Goal: Browse casually

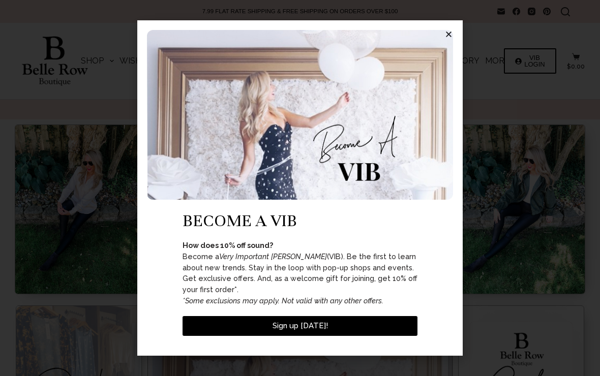
click at [448, 48] on img at bounding box center [300, 115] width 306 height 170
click at [459, 39] on div "become a vib How does 10% off sound? Become a Very Important Belle (VIB). Be th…" at bounding box center [299, 188] width 325 height 336
click at [458, 39] on div "become a vib How does 10% off sound? Become a Very Important Belle (VIB). Be th…" at bounding box center [299, 188] width 325 height 336
click at [453, 44] on img at bounding box center [300, 115] width 306 height 170
click at [446, 38] on icon "Close" at bounding box center [449, 35] width 8 height 8
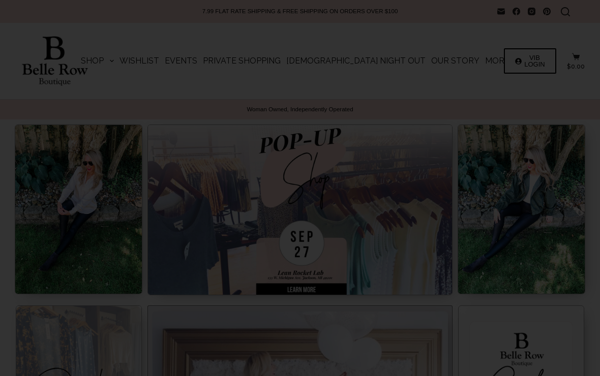
click at [447, 38] on icon "Close" at bounding box center [449, 35] width 8 height 8
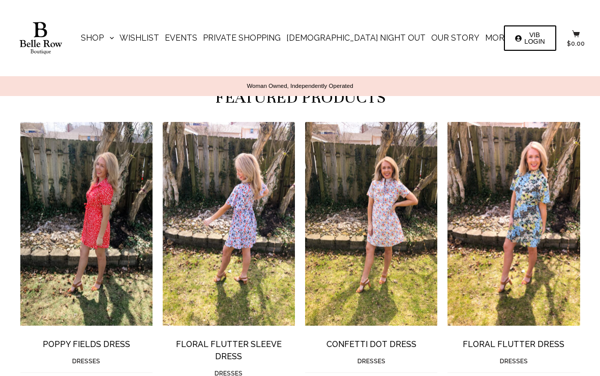
scroll to position [592, 0]
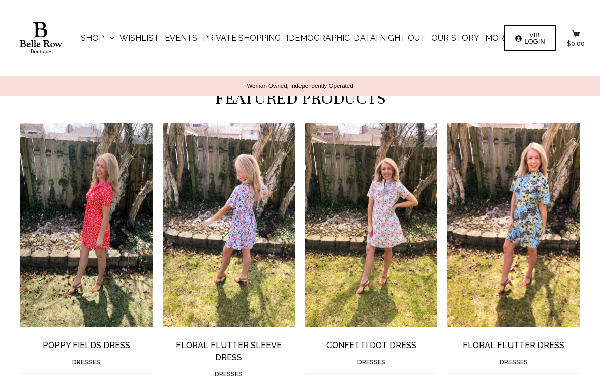
click at [248, 228] on img "Floral Flutter Sleeve Dress" at bounding box center [239, 224] width 153 height 203
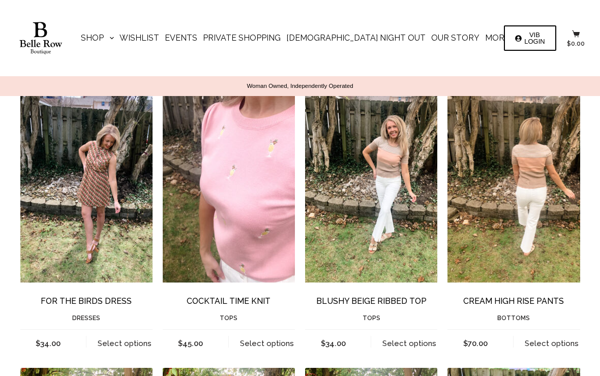
scroll to position [938, 0]
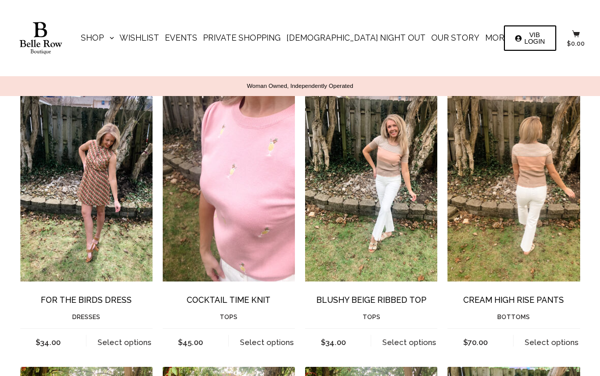
click at [405, 153] on img "Blushy Beige Ribbed Top" at bounding box center [381, 179] width 153 height 203
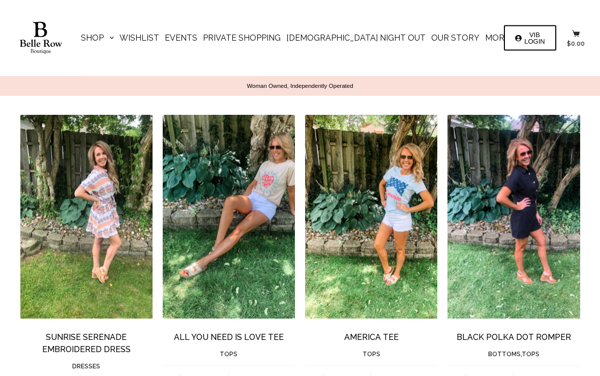
scroll to position [1492, 0]
click at [547, 212] on img "Black Polka Dot Romper" at bounding box center [524, 216] width 153 height 203
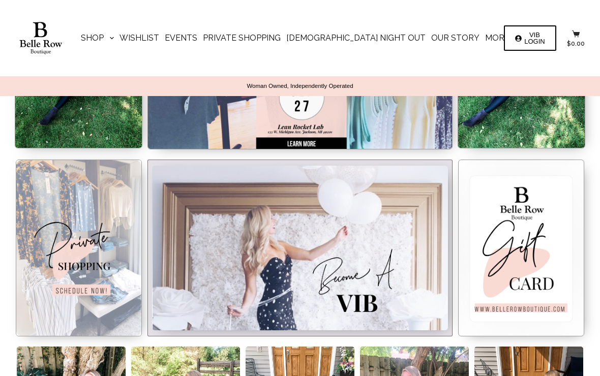
scroll to position [147, 0]
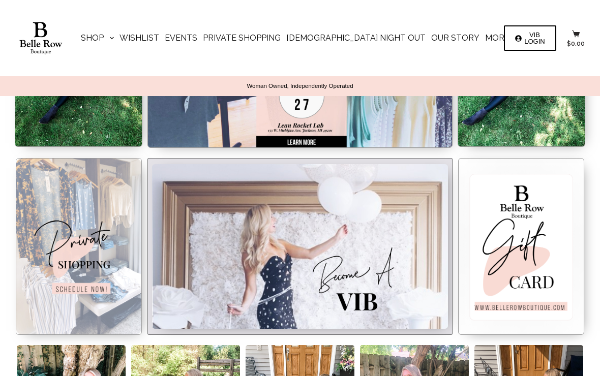
click at [95, 234] on img at bounding box center [79, 246] width 126 height 177
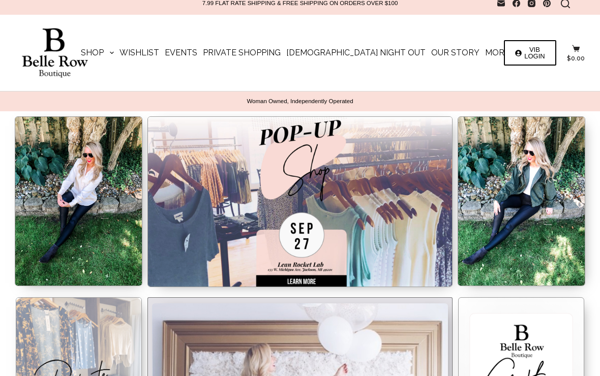
scroll to position [0, 0]
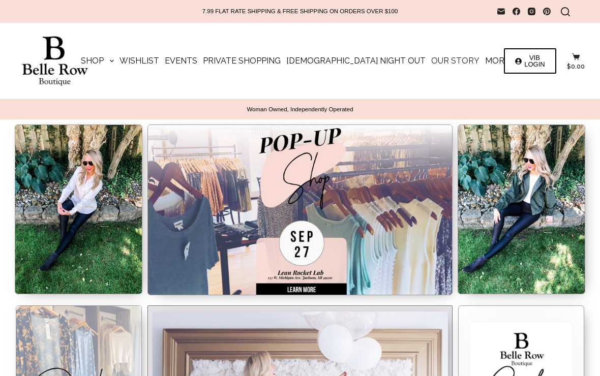
click at [428, 80] on link "Our Story" at bounding box center [455, 61] width 54 height 76
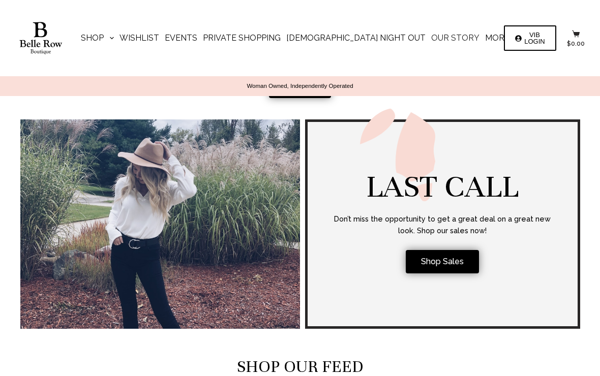
scroll to position [1835, 0]
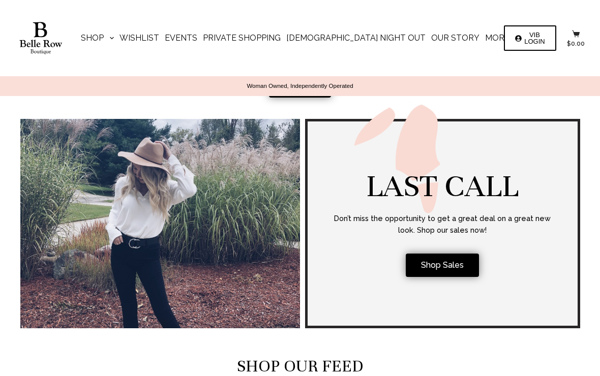
click at [455, 261] on span "Shop Sales" at bounding box center [442, 265] width 43 height 8
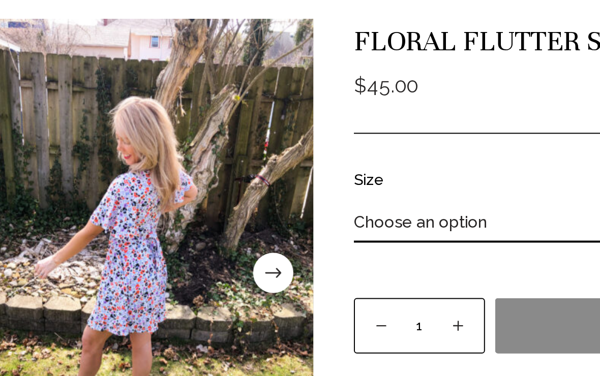
click at [192, 263] on span at bounding box center [202, 273] width 20 height 20
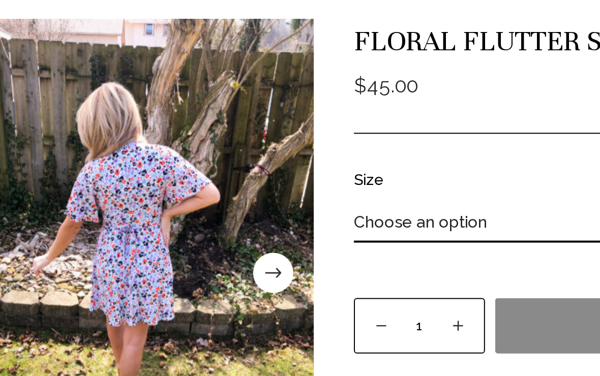
click at [192, 263] on span at bounding box center [202, 273] width 20 height 20
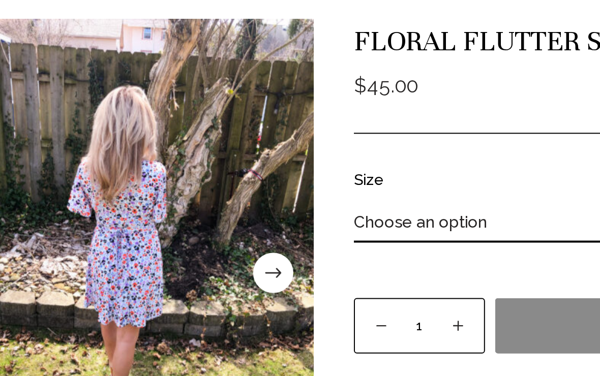
click at [150, 145] on img at bounding box center [126, 273] width 192 height 256
click at [192, 263] on span at bounding box center [202, 273] width 20 height 20
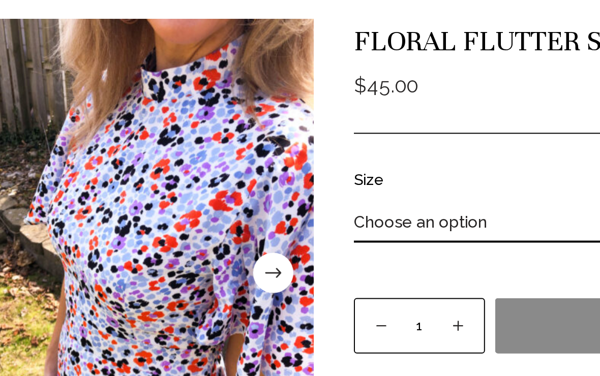
click at [192, 263] on span at bounding box center [202, 273] width 20 height 20
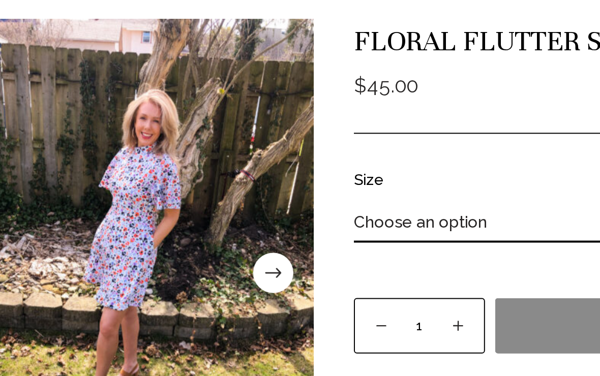
click at [192, 263] on span at bounding box center [202, 273] width 20 height 20
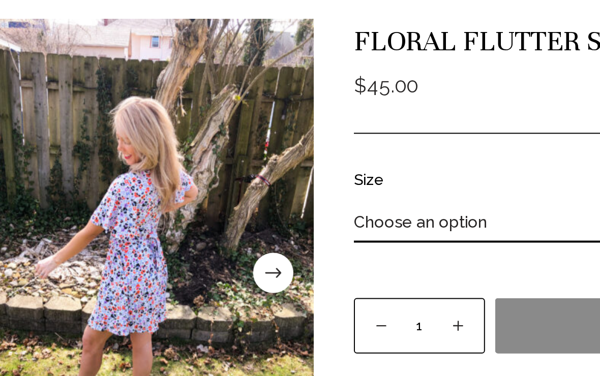
click at [192, 263] on span at bounding box center [202, 273] width 20 height 20
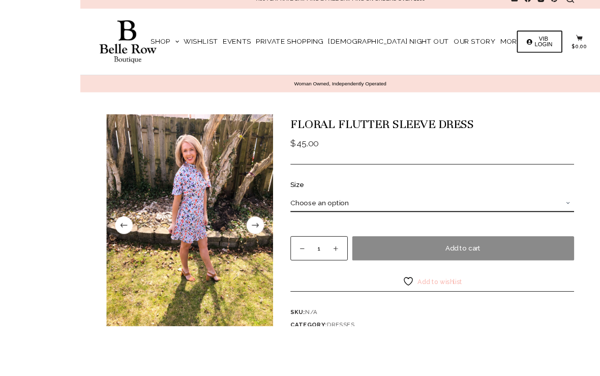
scroll to position [52, 0]
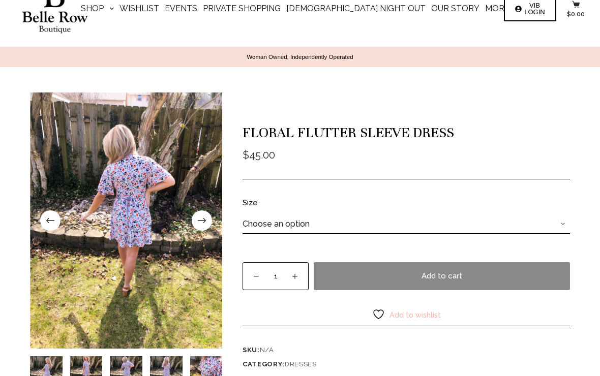
click at [245, 156] on span "$" at bounding box center [246, 155] width 7 height 12
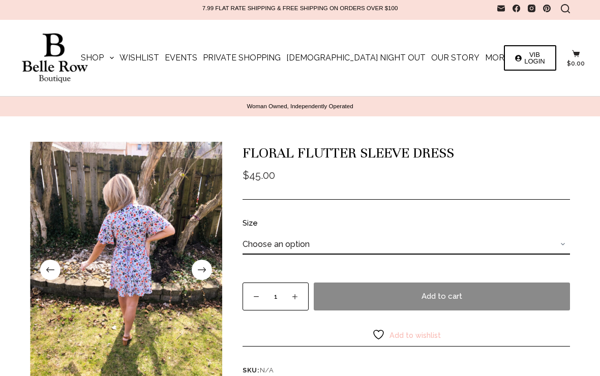
scroll to position [0, 0]
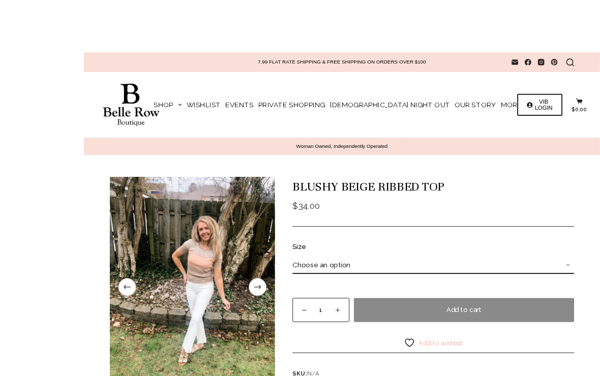
scroll to position [13, 0]
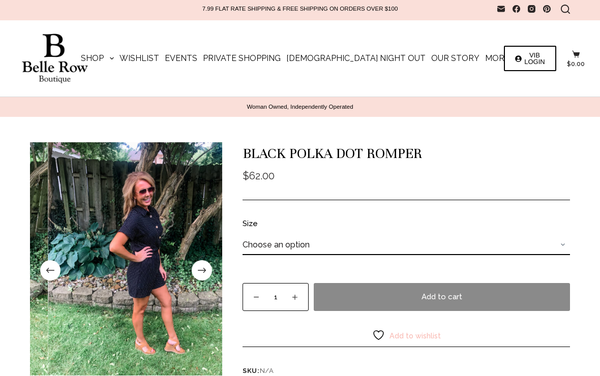
scroll to position [3, 0]
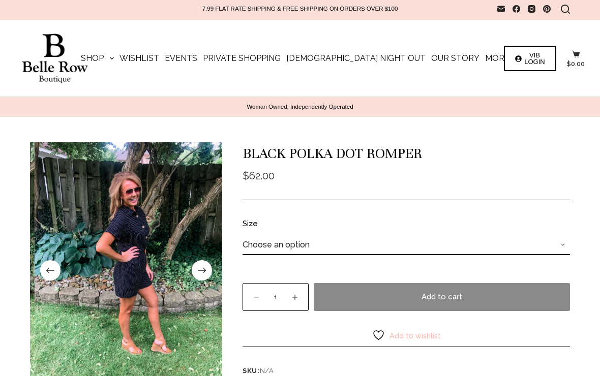
click at [199, 191] on img at bounding box center [131, 270] width 192 height 256
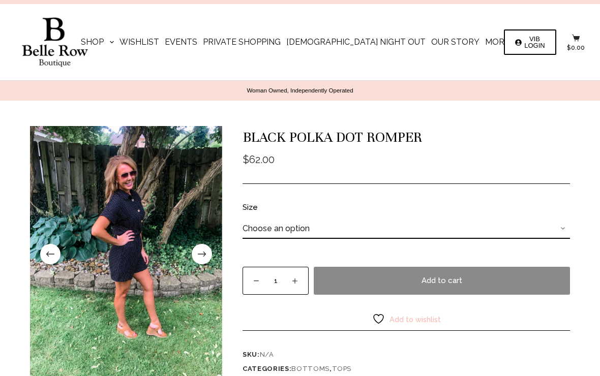
scroll to position [19, 0]
click at [154, 186] on img at bounding box center [126, 254] width 192 height 256
click at [205, 247] on span at bounding box center [202, 254] width 20 height 20
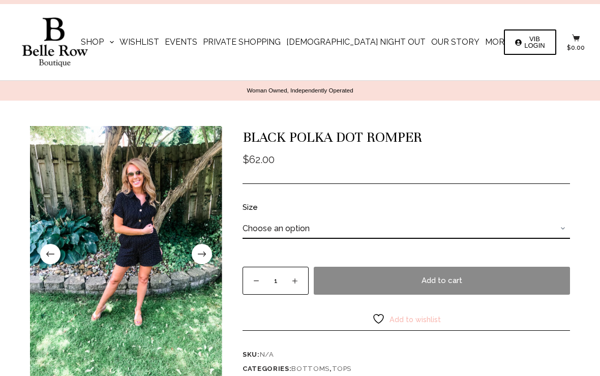
click at [205, 249] on span at bounding box center [202, 254] width 20 height 20
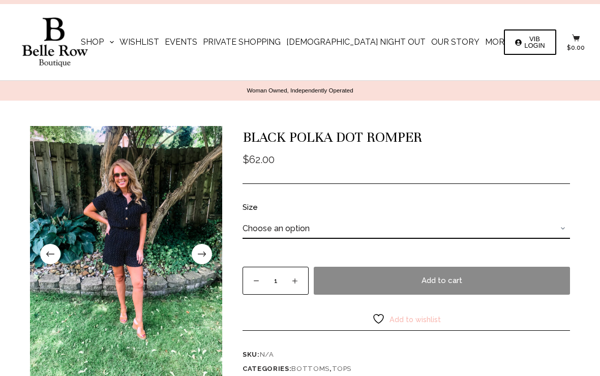
click at [209, 247] on span at bounding box center [202, 254] width 20 height 20
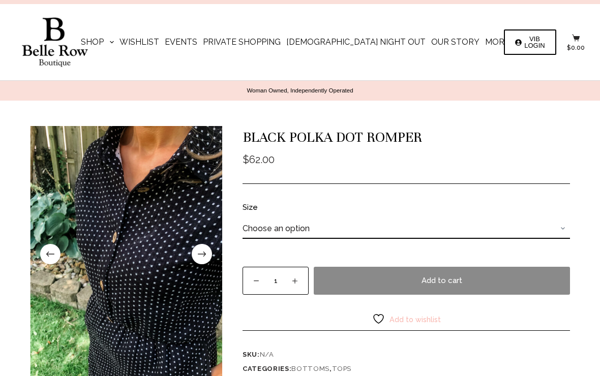
click at [206, 254] on span at bounding box center [202, 254] width 20 height 20
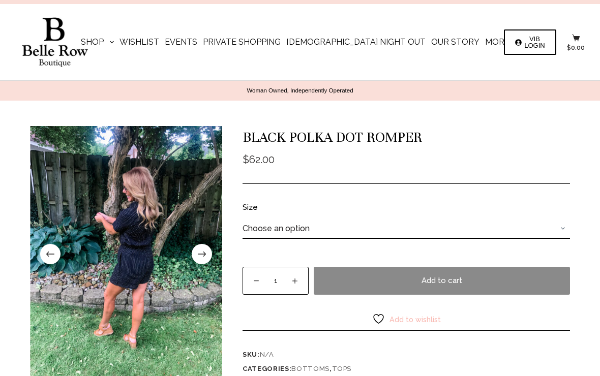
click at [209, 248] on span at bounding box center [202, 254] width 20 height 20
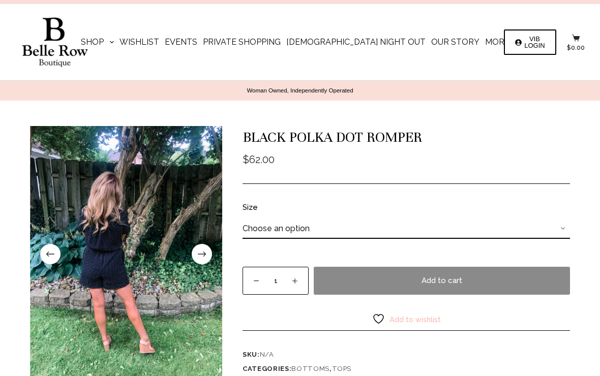
click at [199, 242] on img at bounding box center [126, 254] width 192 height 256
click at [202, 251] on span at bounding box center [202, 254] width 20 height 20
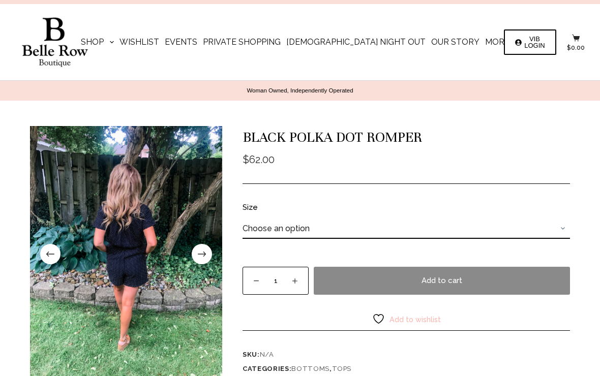
click at [210, 250] on span at bounding box center [202, 254] width 20 height 20
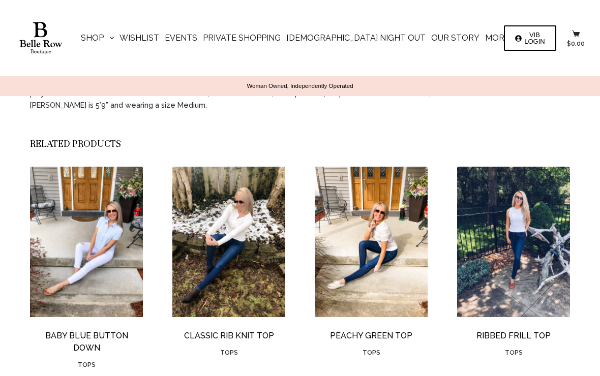
scroll to position [483, 0]
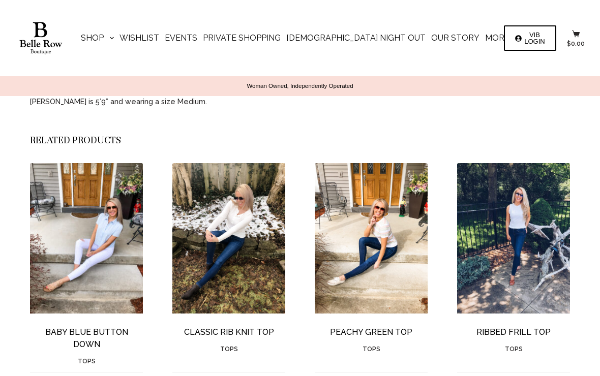
click at [239, 239] on img "Classic Rib Knit Top" at bounding box center [228, 238] width 113 height 151
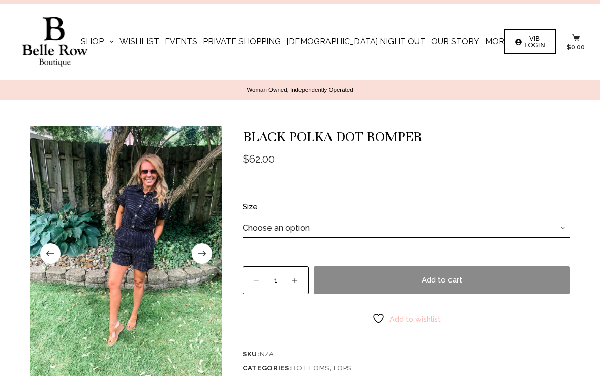
scroll to position [0, 0]
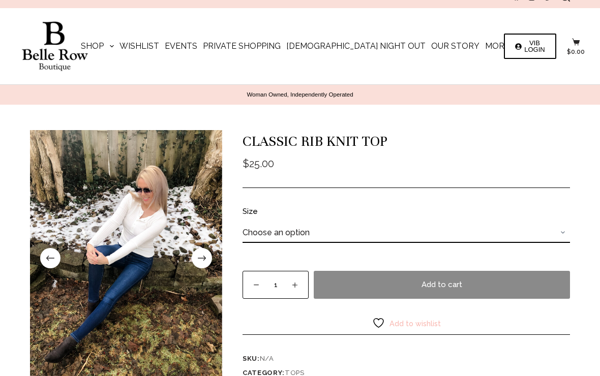
scroll to position [16, 0]
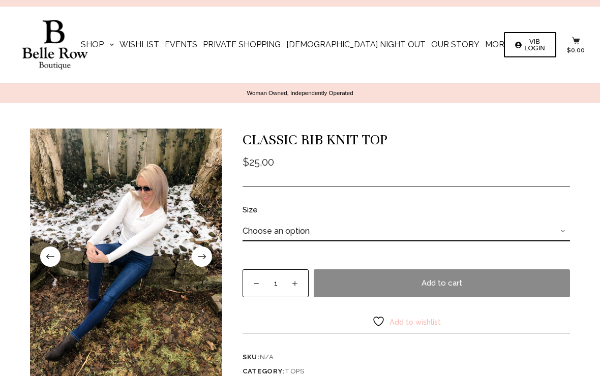
click at [207, 256] on span at bounding box center [202, 257] width 20 height 20
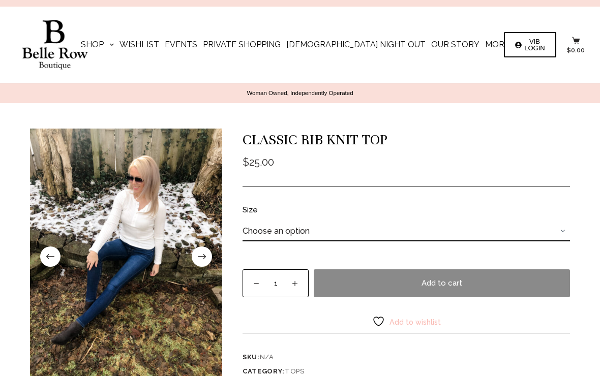
click at [206, 253] on span at bounding box center [202, 257] width 20 height 20
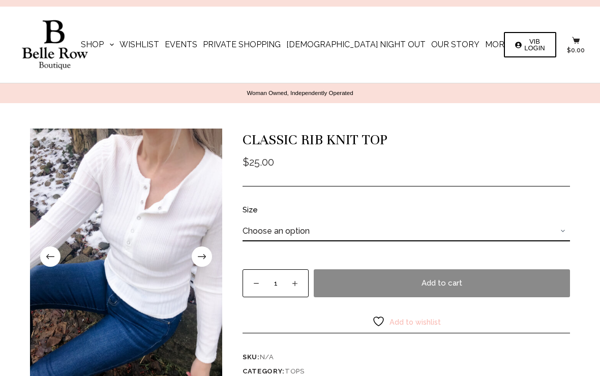
click at [210, 254] on span at bounding box center [202, 257] width 20 height 20
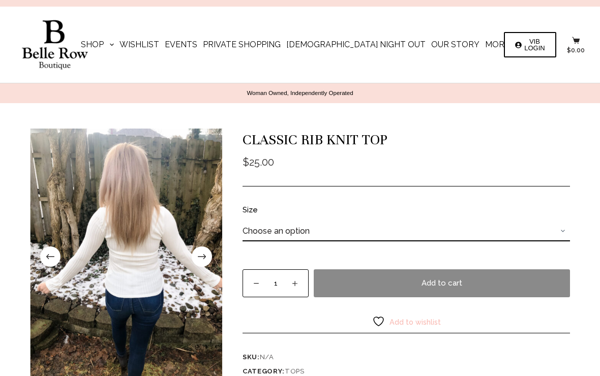
click at [206, 259] on span at bounding box center [202, 257] width 20 height 20
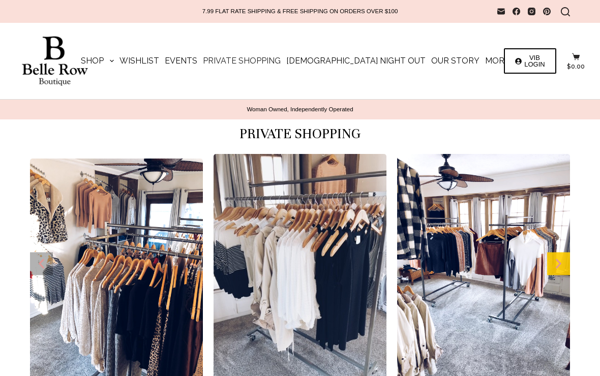
click at [563, 266] on icon "Next slide" at bounding box center [558, 264] width 13 height 13
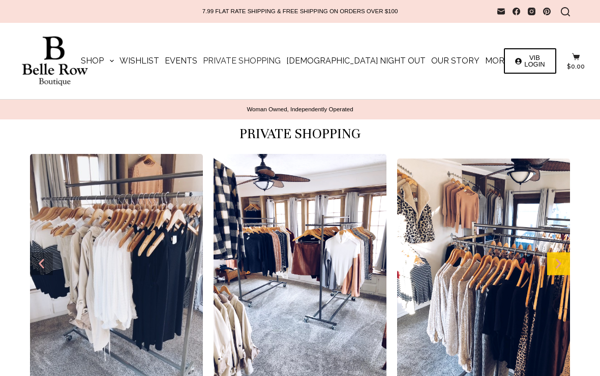
click at [565, 271] on div "Next slide" at bounding box center [558, 264] width 23 height 23
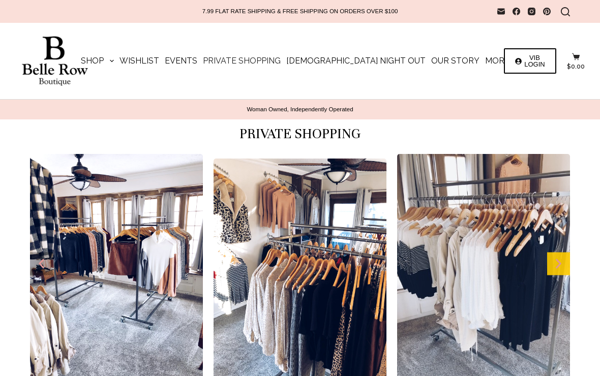
click at [561, 263] on icon "Next slide" at bounding box center [558, 264] width 13 height 13
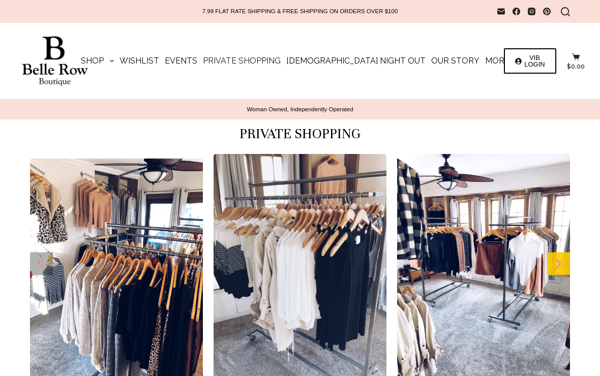
click at [560, 269] on icon "Next slide" at bounding box center [558, 264] width 13 height 13
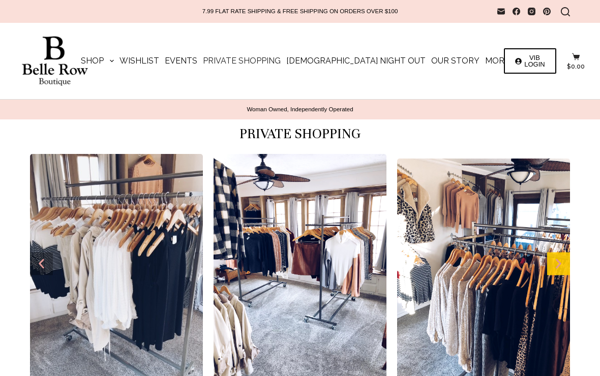
click at [567, 262] on div "Next slide" at bounding box center [558, 264] width 23 height 23
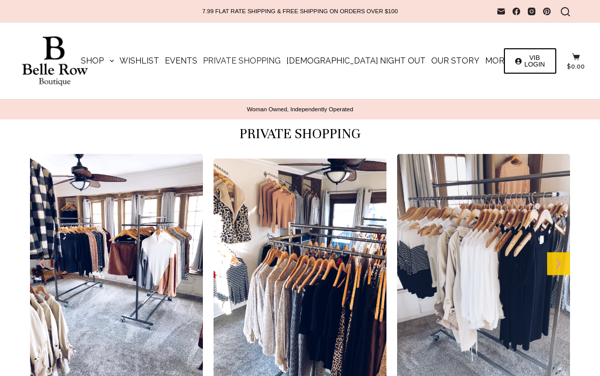
click at [570, 260] on div "Next slide" at bounding box center [558, 264] width 23 height 23
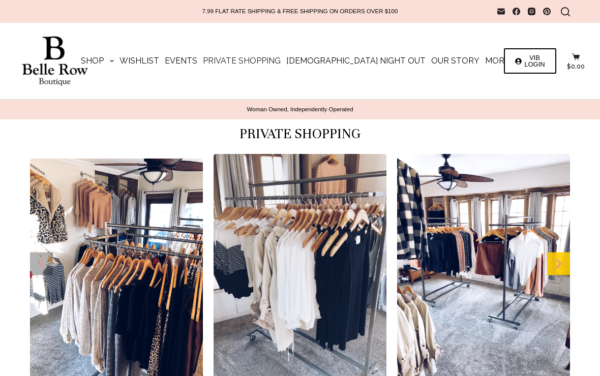
click at [569, 263] on div "Next slide" at bounding box center [558, 264] width 23 height 23
